Goal: Information Seeking & Learning: Find specific fact

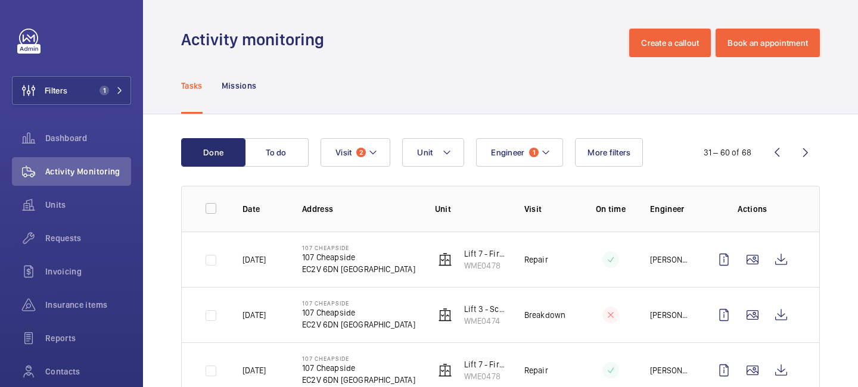
scroll to position [1536, 0]
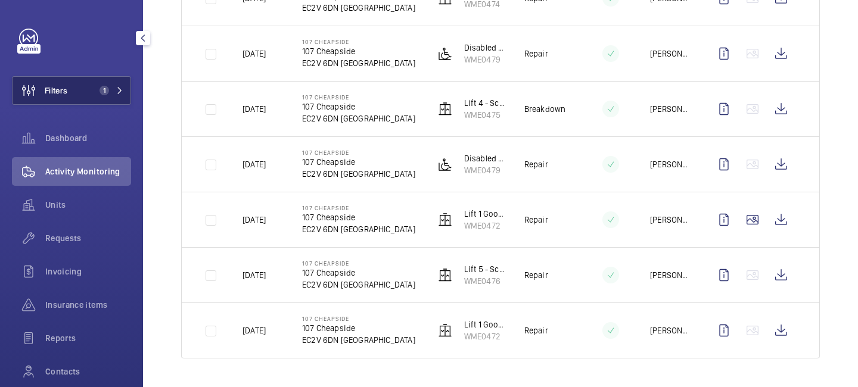
click at [116, 97] on button "Filters 1" at bounding box center [71, 90] width 119 height 29
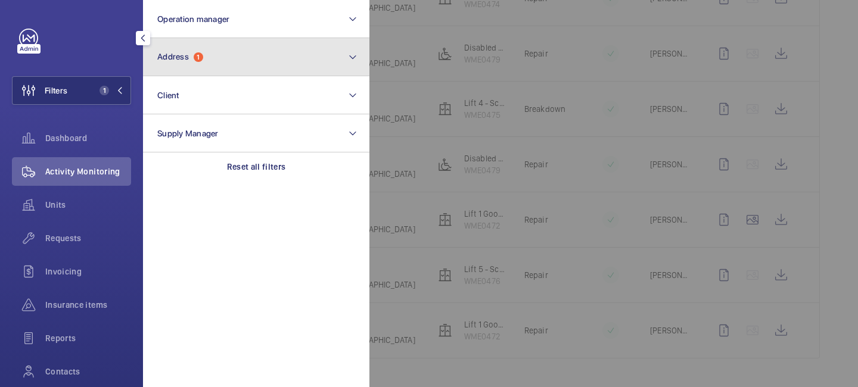
click at [195, 72] on button "Address 1" at bounding box center [256, 57] width 226 height 38
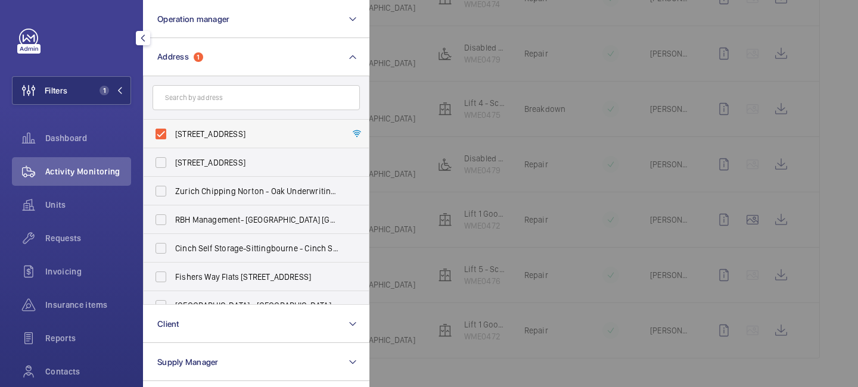
click at [164, 129] on label "[STREET_ADDRESS]" at bounding box center [247, 134] width 207 height 29
click at [164, 129] on input "[STREET_ADDRESS]" at bounding box center [161, 134] width 24 height 24
checkbox input "false"
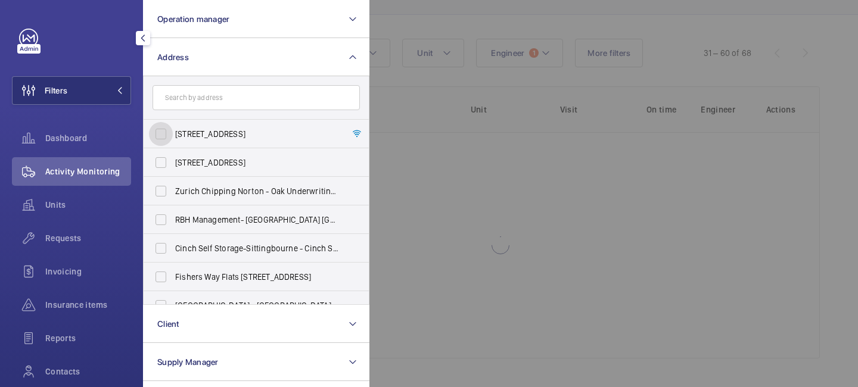
scroll to position [99, 0]
click at [182, 101] on input "text" at bounding box center [255, 97] width 207 height 25
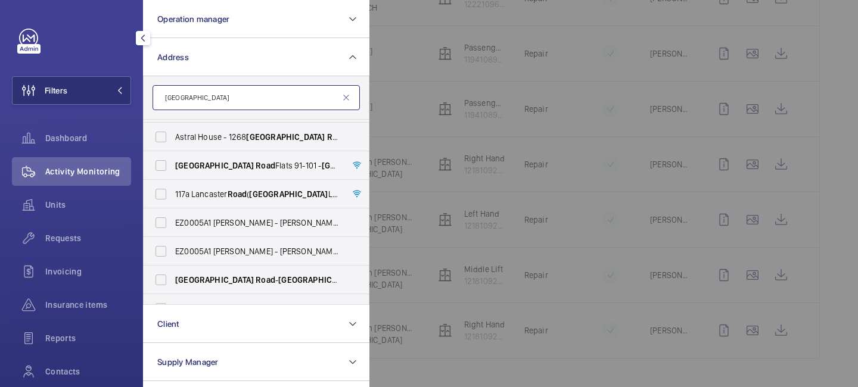
scroll to position [313, 0]
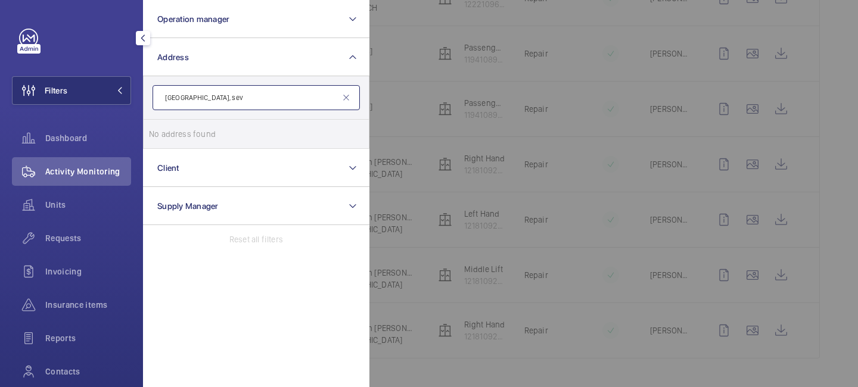
drag, startPoint x: 220, startPoint y: 98, endPoint x: 145, endPoint y: 86, distance: 75.3
click at [146, 86] on form "[GEOGRAPHIC_DATA], sev" at bounding box center [256, 97] width 225 height 43
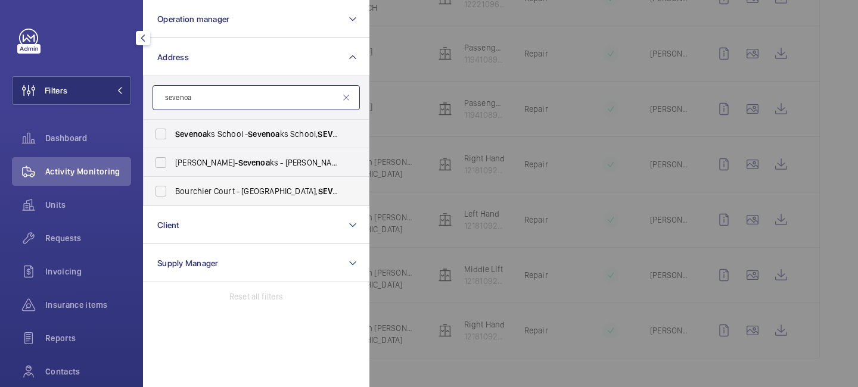
type input "sevenoa"
click at [163, 191] on label "[GEOGRAPHIC_DATA]" at bounding box center [247, 191] width 207 height 29
click at [163, 191] on input "[GEOGRAPHIC_DATA]" at bounding box center [161, 191] width 24 height 24
checkbox input "true"
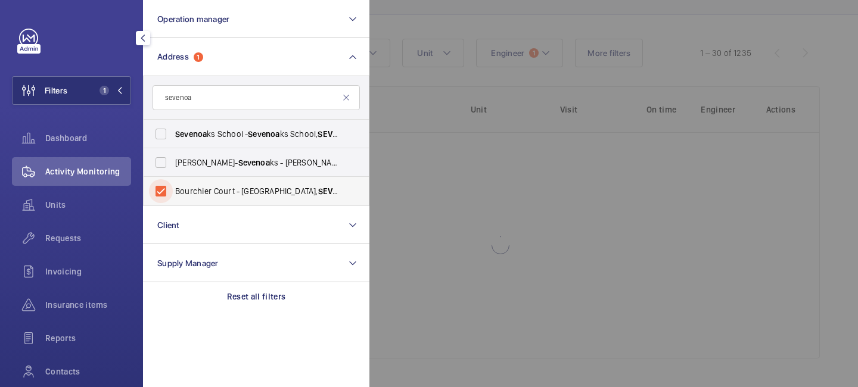
scroll to position [99, 0]
click at [406, 11] on div at bounding box center [798, 193] width 858 height 387
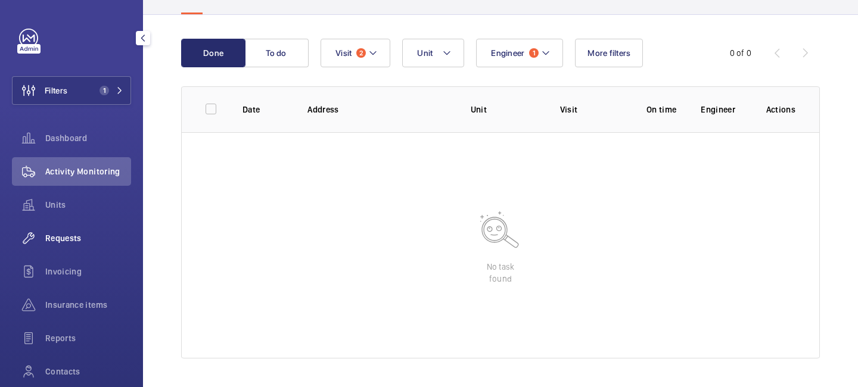
click at [69, 245] on div "Requests" at bounding box center [71, 238] width 119 height 29
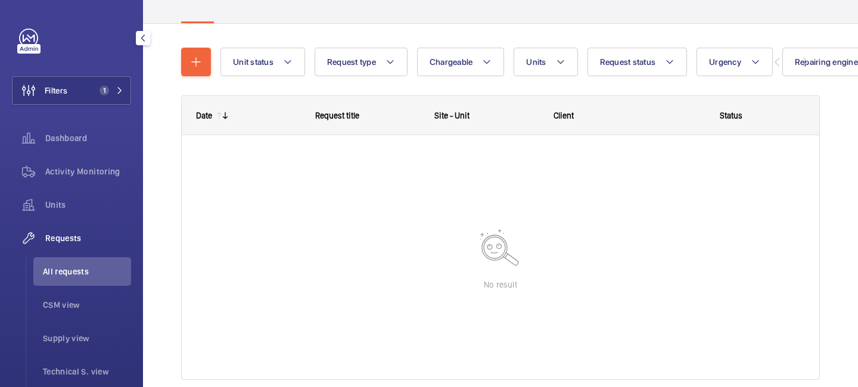
scroll to position [150, 0]
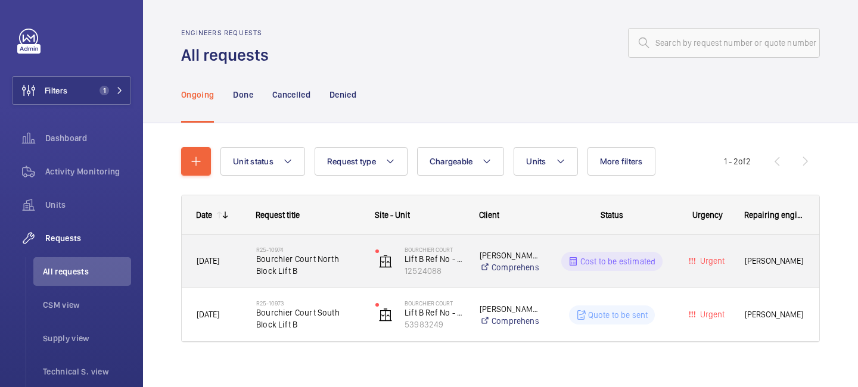
click at [325, 262] on span "Bourchier Court North Block Lift B" at bounding box center [308, 265] width 104 height 24
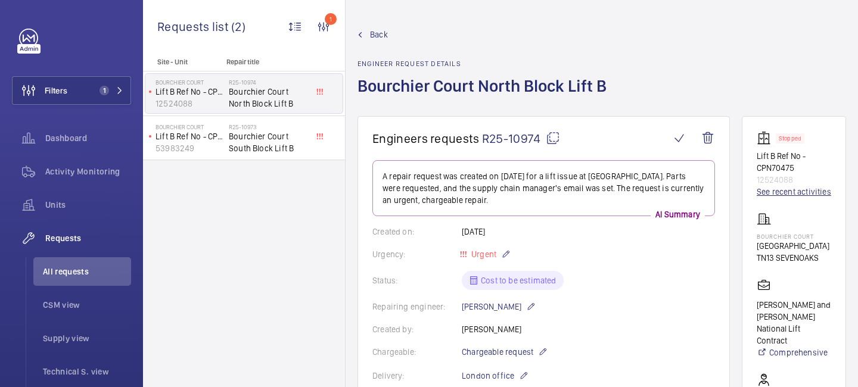
click at [782, 191] on link "See recent activities" at bounding box center [794, 192] width 74 height 12
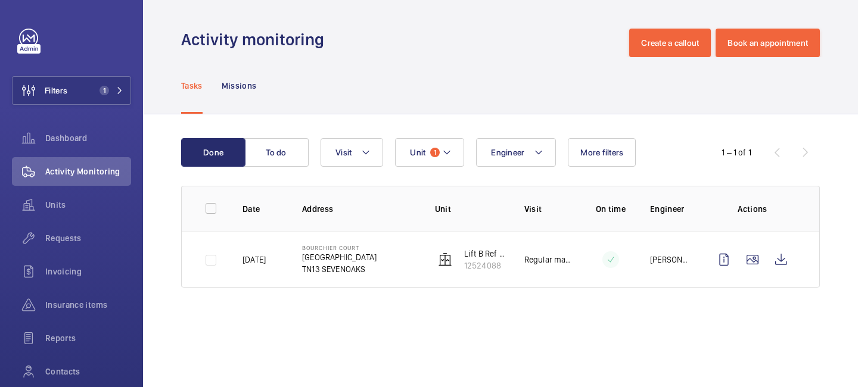
click at [343, 268] on p "TN13 SEVENOAKS" at bounding box center [339, 269] width 74 height 12
click at [71, 240] on span "Requests" at bounding box center [88, 238] width 86 height 12
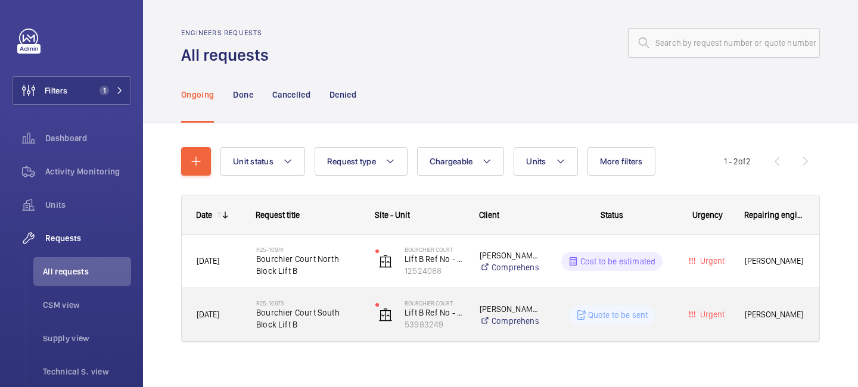
scroll to position [13, 0]
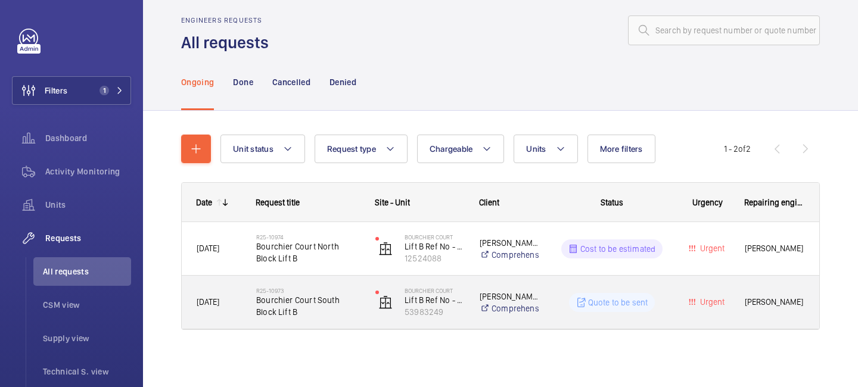
click at [271, 313] on span "Bourchier Court South Block Lift B" at bounding box center [308, 306] width 104 height 24
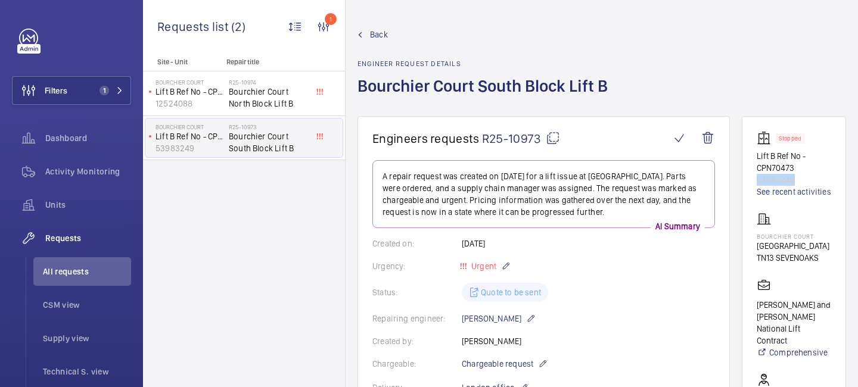
drag, startPoint x: 797, startPoint y: 180, endPoint x: 753, endPoint y: 182, distance: 44.1
click at [753, 182] on wm-front-card "Stopped Lift B Ref No - CPN70473 53983249 See recent activities [GEOGRAPHIC_DAT…" at bounding box center [794, 332] width 104 height 432
copy p "53983249"
